Goal: Task Accomplishment & Management: Manage account settings

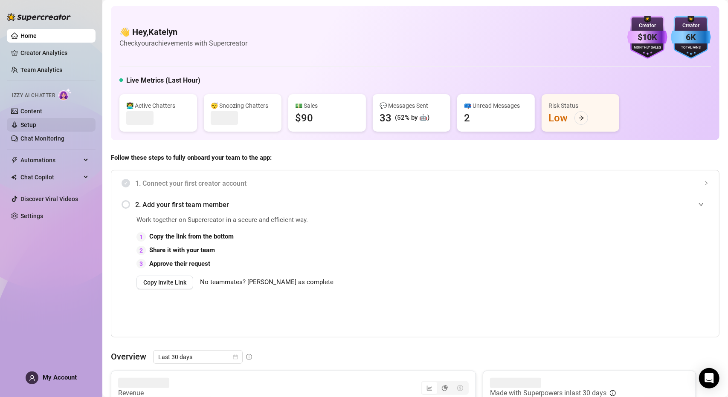
click at [36, 126] on link "Setup" at bounding box center [28, 125] width 16 height 7
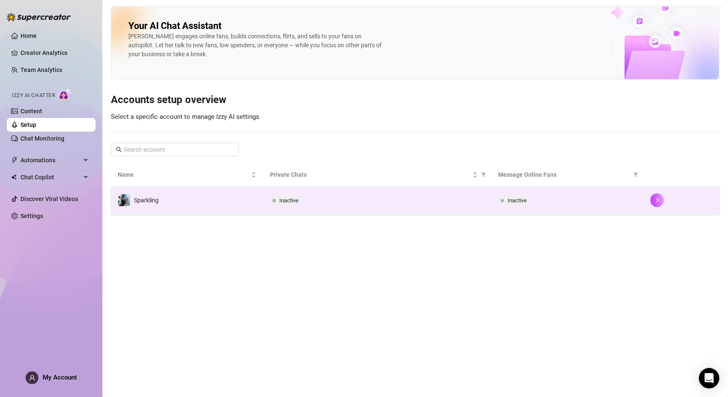
click at [333, 201] on div "Inactive" at bounding box center [377, 200] width 215 height 10
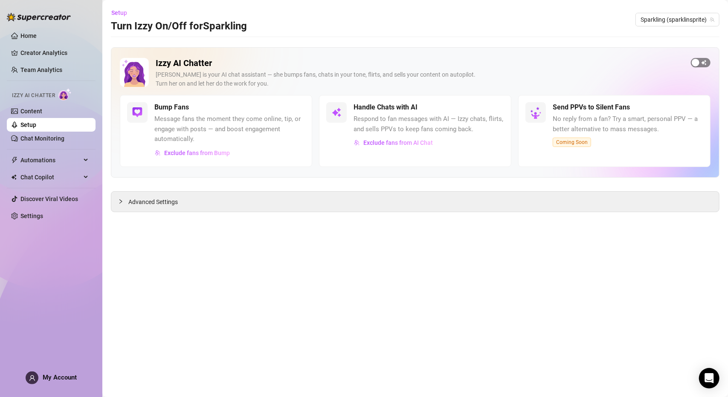
click at [700, 64] on button "button" at bounding box center [701, 62] width 20 height 9
click at [39, 147] on ul "Home Creator Analytics Team Analytics Izzy AI Chatter Content Setup Chat Monito…" at bounding box center [51, 126] width 89 height 201
click at [39, 141] on link "Chat Monitoring" at bounding box center [42, 138] width 44 height 7
